Goal: Communication & Community: Answer question/provide support

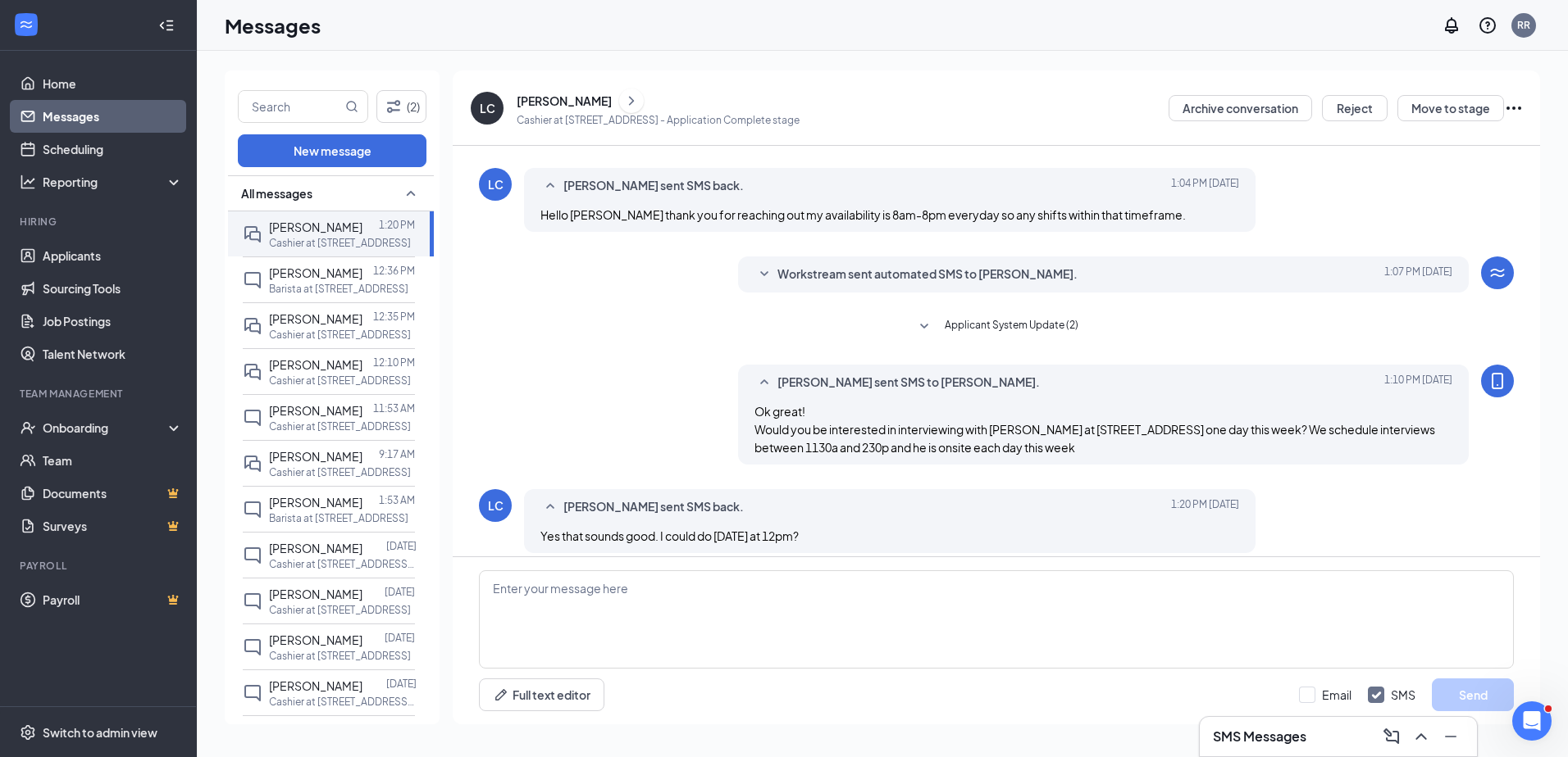
scroll to position [232, 0]
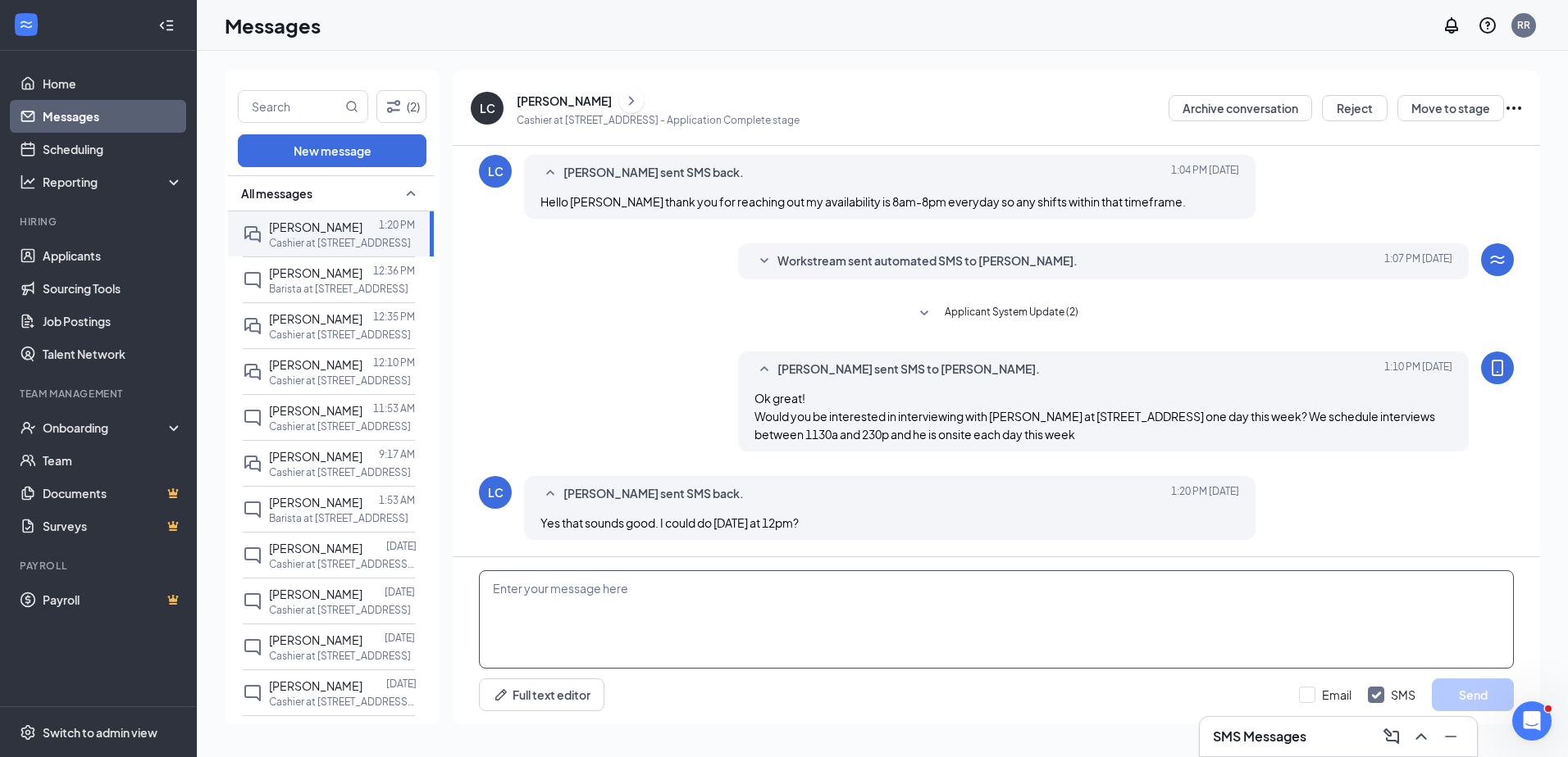
click at [784, 578] on textarea at bounding box center [996, 619] width 1035 height 98
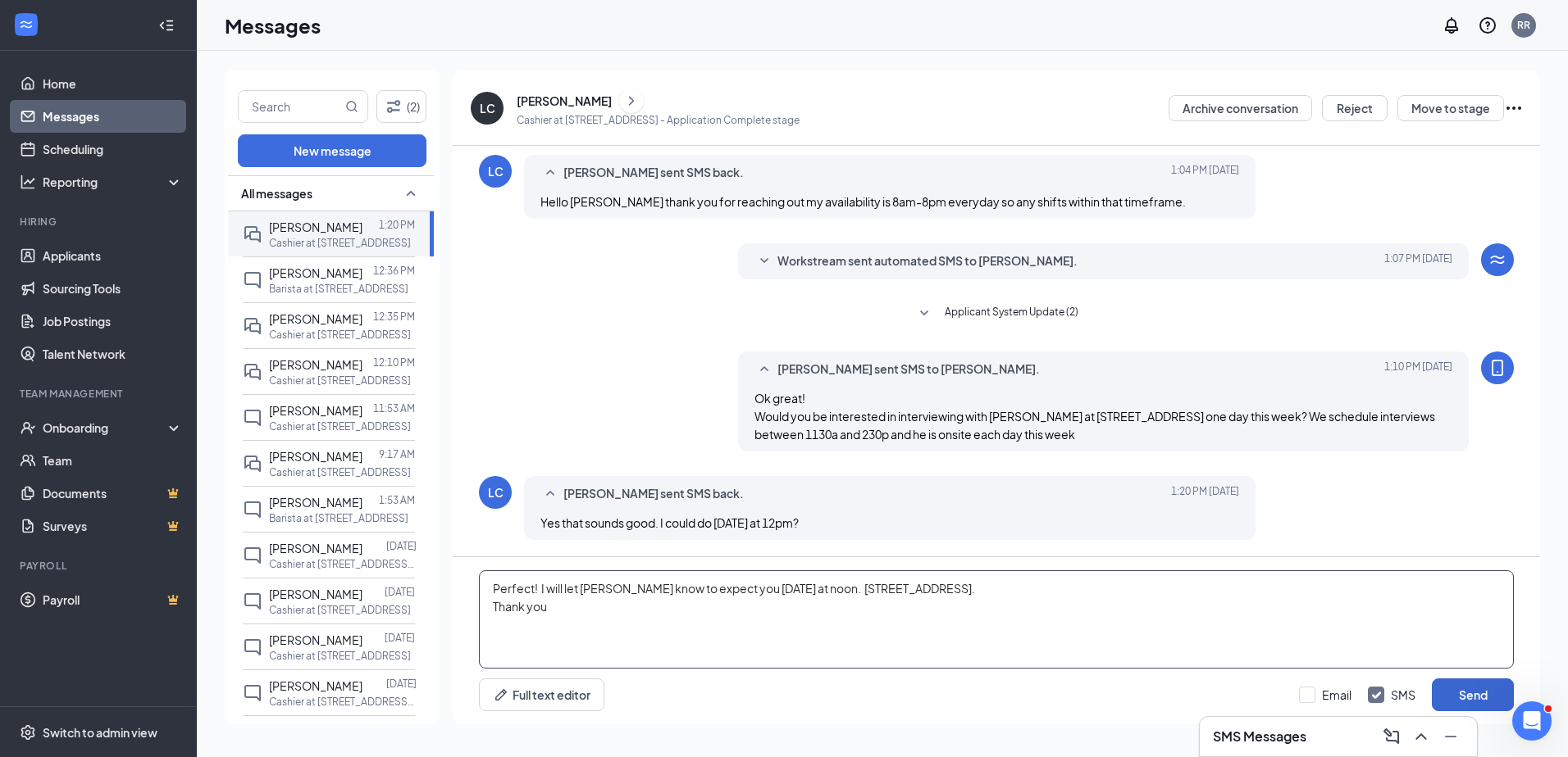
type textarea "Perfect! I will let [PERSON_NAME] know to expect you [DATE] at noon. [STREET_AD…"
click at [1458, 689] on button "Send" at bounding box center [1472, 695] width 82 height 33
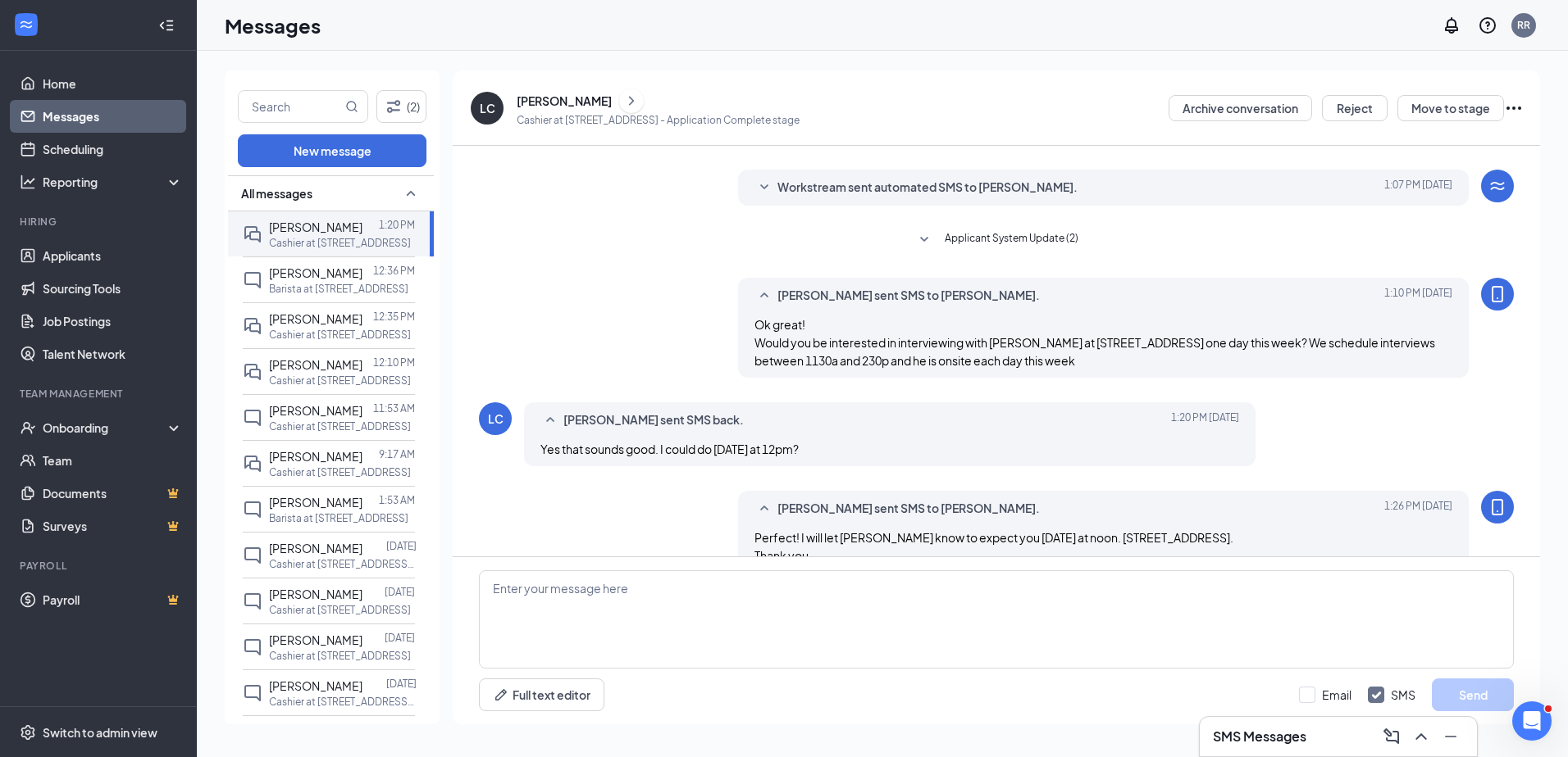
scroll to position [338, 0]
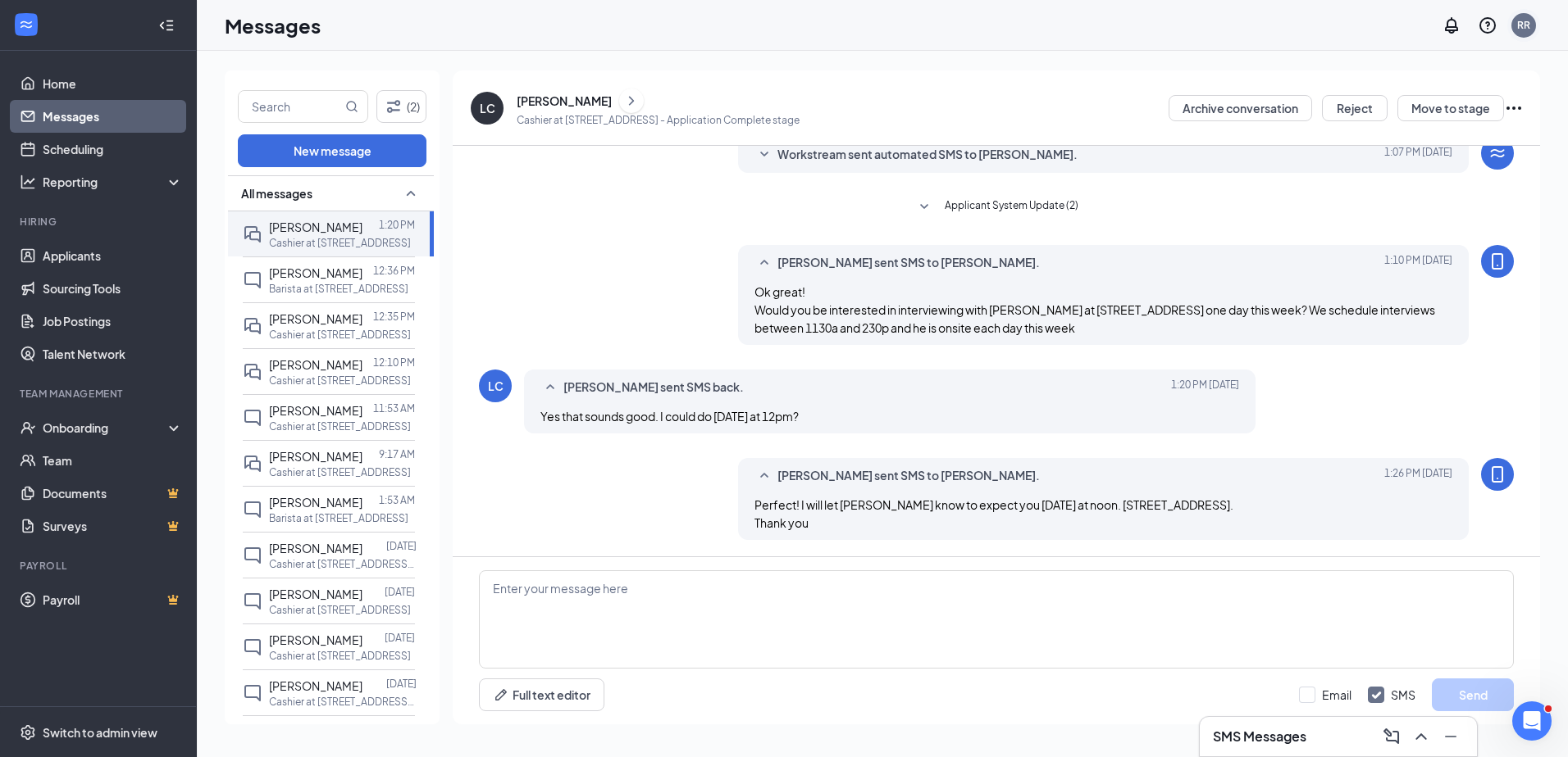
click at [1532, 25] on div "RR" at bounding box center [1523, 24] width 24 height 24
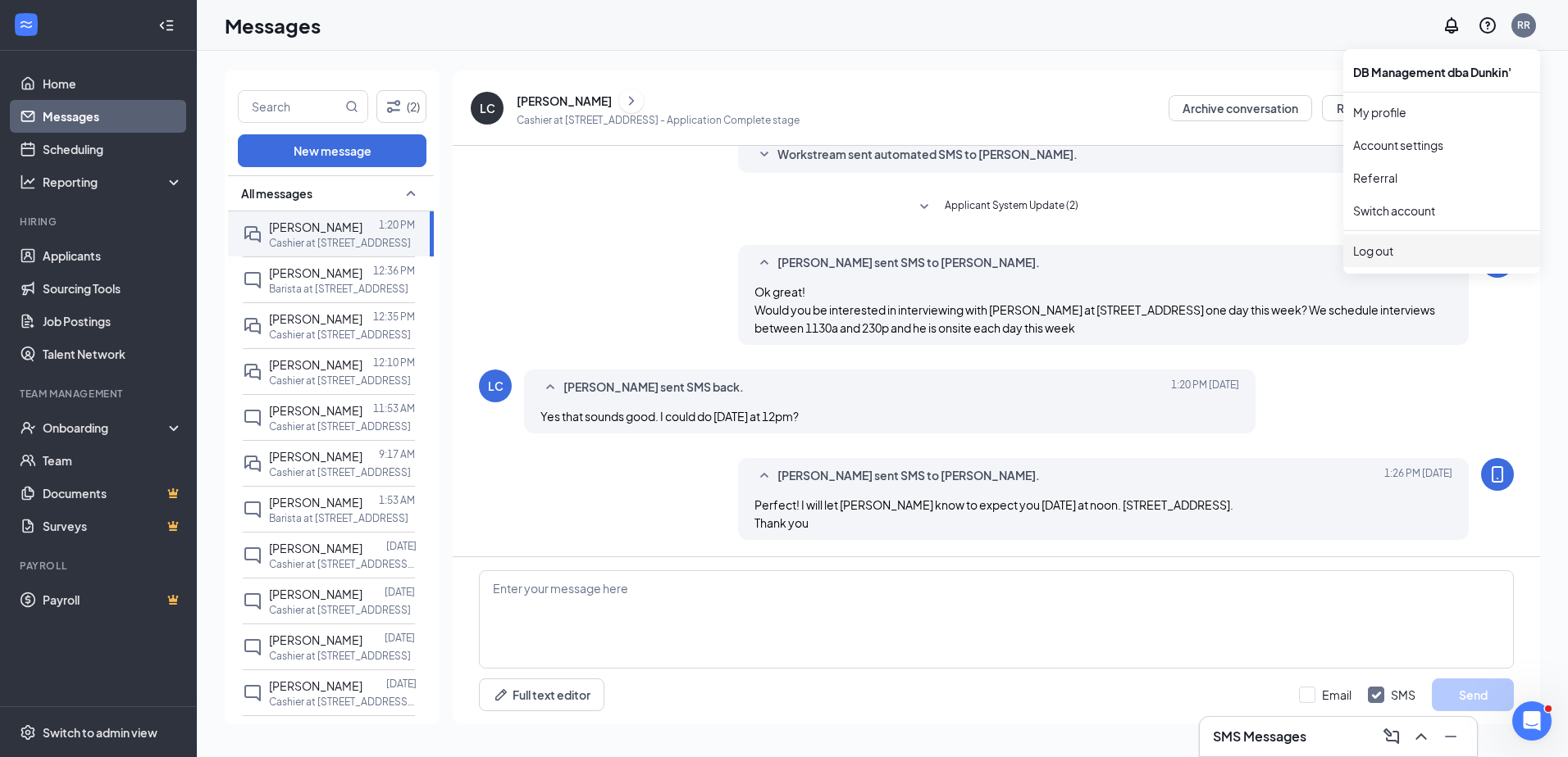
drag, startPoint x: 1389, startPoint y: 248, endPoint x: 1385, endPoint y: 241, distance: 8.1
click at [1389, 248] on div "Log out" at bounding box center [1441, 251] width 177 height 16
